Goal: Task Accomplishment & Management: Manage account settings

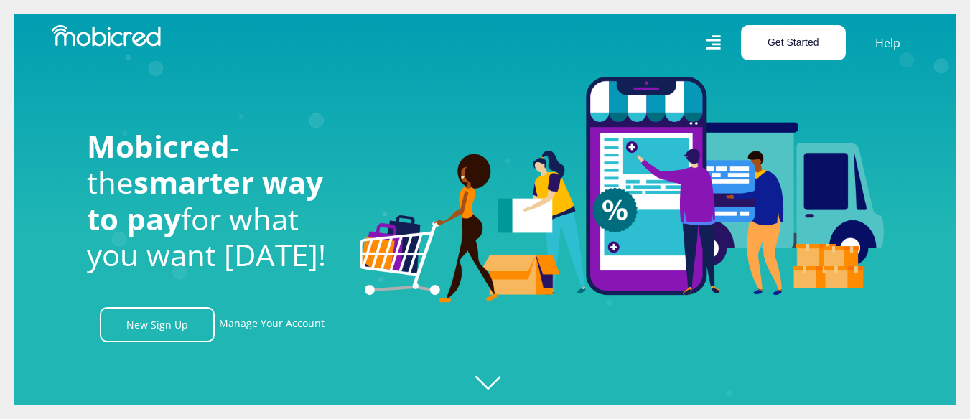
scroll to position [0, 3273]
click at [819, 52] on button "Get Started" at bounding box center [793, 42] width 105 height 35
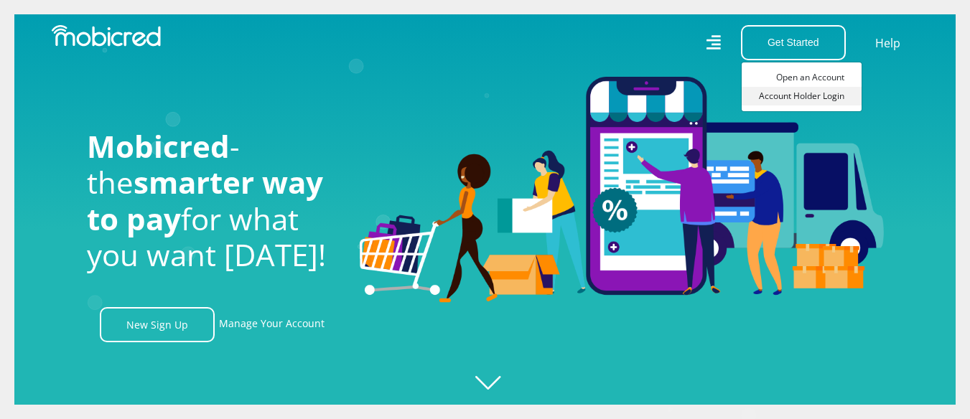
click at [802, 98] on link "Account Holder Login" at bounding box center [801, 96] width 120 height 19
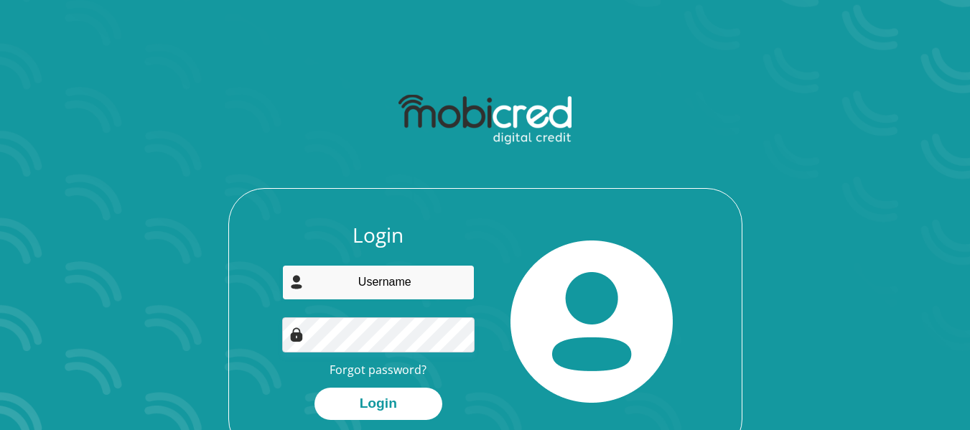
type input "[EMAIL_ADDRESS][DOMAIN_NAME]"
click at [365, 281] on input "sindiswasibiya26@gmail.com" at bounding box center [378, 282] width 192 height 35
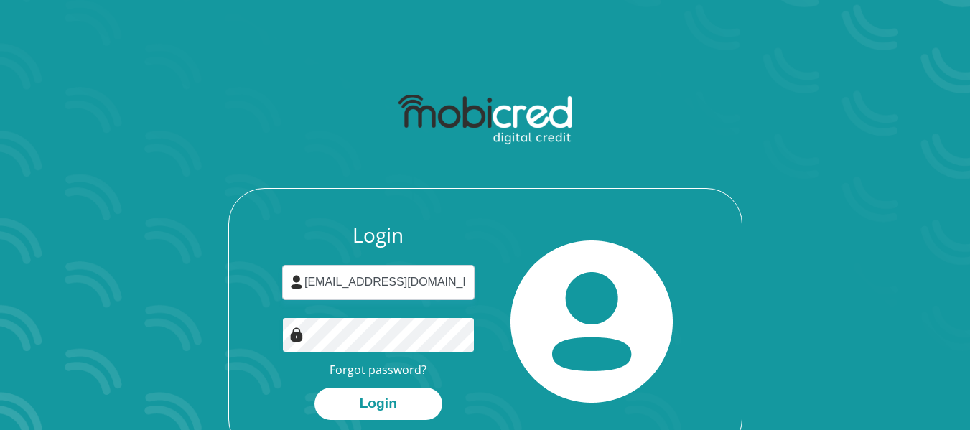
click at [314, 388] on button "Login" at bounding box center [378, 404] width 128 height 32
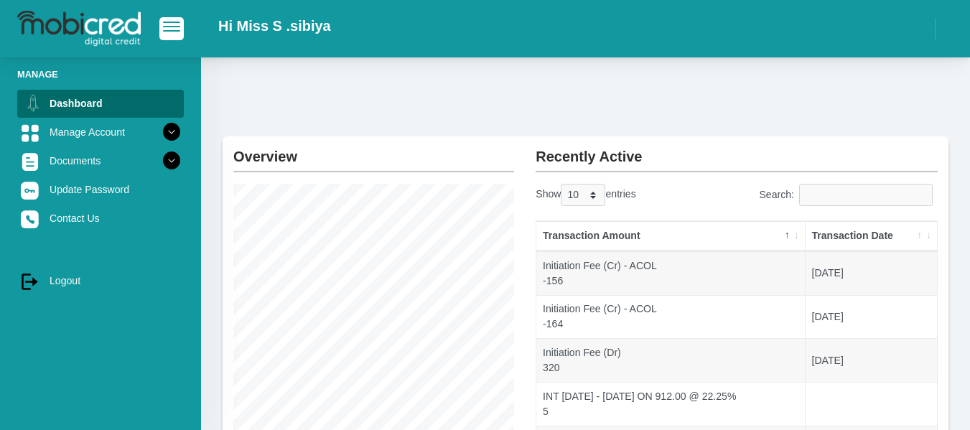
scroll to position [13, 0]
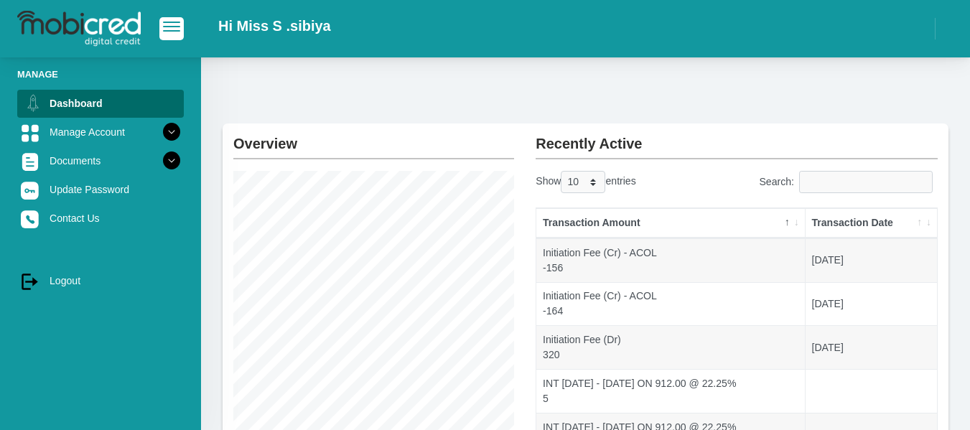
drag, startPoint x: 967, startPoint y: 95, endPoint x: 960, endPoint y: 178, distance: 82.8
click at [960, 178] on div "Overview Instalment amount: 1,157.99 i Account Start Date: 25 May 2023 Account …" at bounding box center [585, 395] width 769 height 702
